Goal: Task Accomplishment & Management: Manage account settings

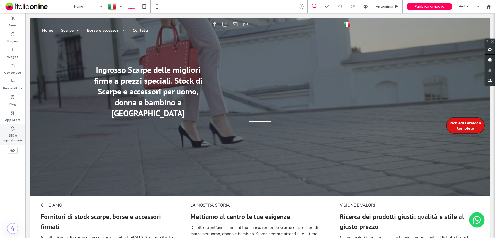
click at [11, 133] on label "SEO e impostazioni" at bounding box center [12, 137] width 25 height 12
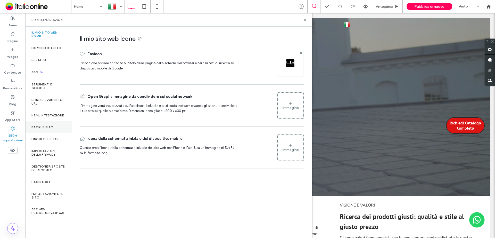
click at [53, 127] on label "Backup sito" at bounding box center [42, 127] width 22 height 4
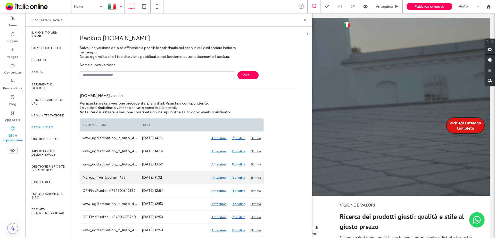
click at [221, 178] on div "Anteprima" at bounding box center [219, 177] width 20 height 13
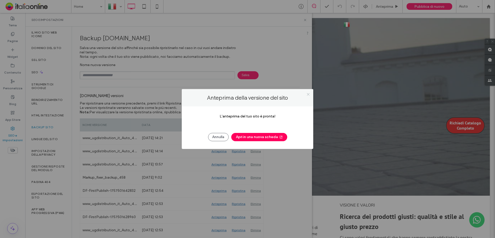
click at [307, 93] on use at bounding box center [308, 94] width 3 height 3
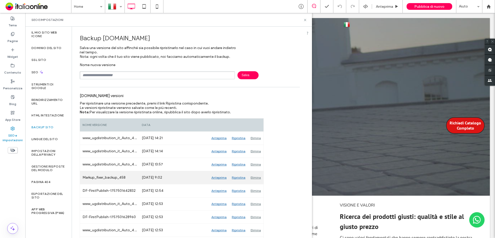
click at [220, 179] on div "Anteprima" at bounding box center [219, 177] width 20 height 13
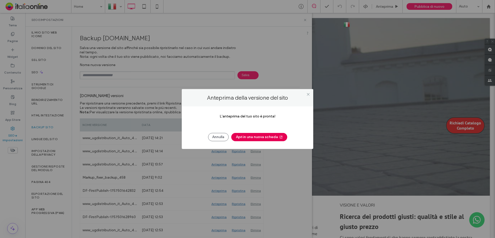
click at [263, 137] on button "Apri in una nuova scheda" at bounding box center [259, 137] width 56 height 8
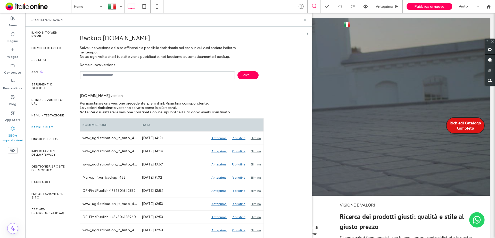
click at [303, 21] on icon at bounding box center [305, 20] width 4 height 4
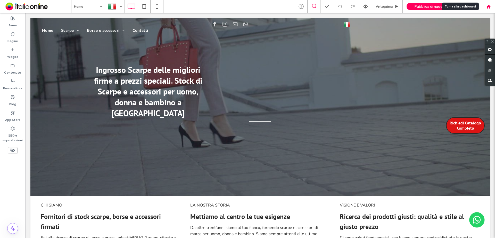
click at [490, 9] on icon at bounding box center [489, 6] width 4 height 4
